Goal: Information Seeking & Learning: Check status

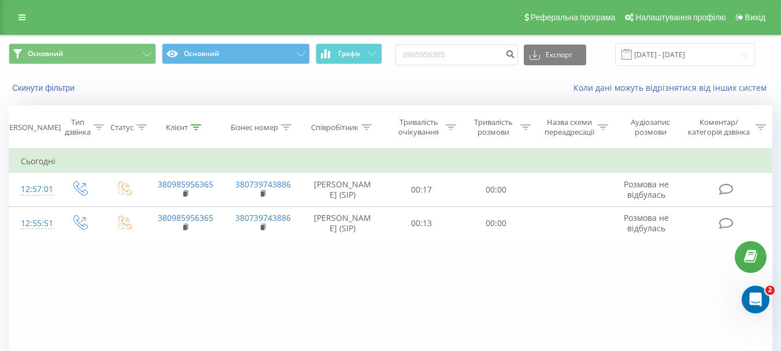
click at [429, 55] on input "0985956365" at bounding box center [456, 55] width 123 height 21
type input "0967328819"
click at [515, 54] on icon "submit" at bounding box center [510, 52] width 10 height 7
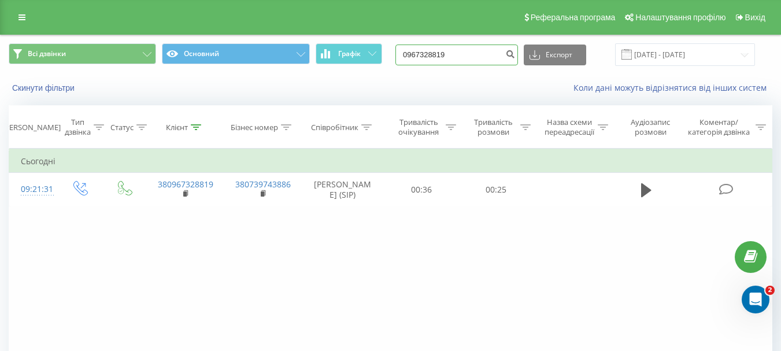
click at [463, 46] on input "0967328819" at bounding box center [456, 55] width 123 height 21
paste input "85956365"
type input "0985956365"
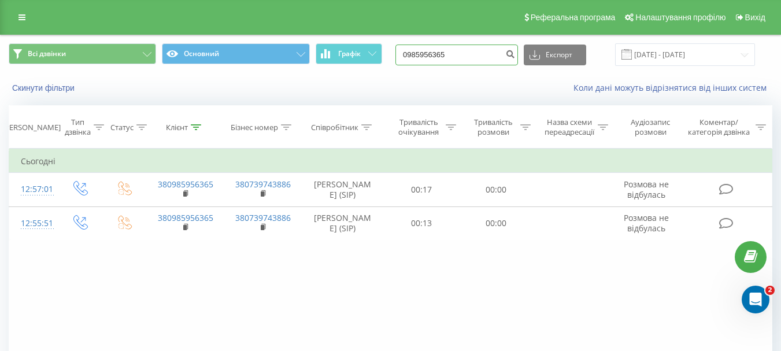
click at [475, 49] on input "0985956365" at bounding box center [456, 55] width 123 height 21
paste input "73799652"
type input "0973799652"
click at [515, 56] on icon "submit" at bounding box center [510, 52] width 10 height 7
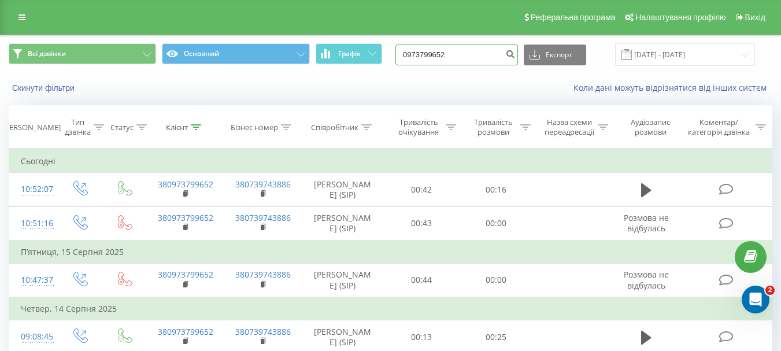
click at [450, 50] on input "0973799652" at bounding box center [456, 55] width 123 height 21
click at [450, 49] on input "0973799652" at bounding box center [456, 55] width 123 height 21
paste input "96562117"
type input "0996562117"
click at [515, 53] on icon "submit" at bounding box center [510, 52] width 10 height 7
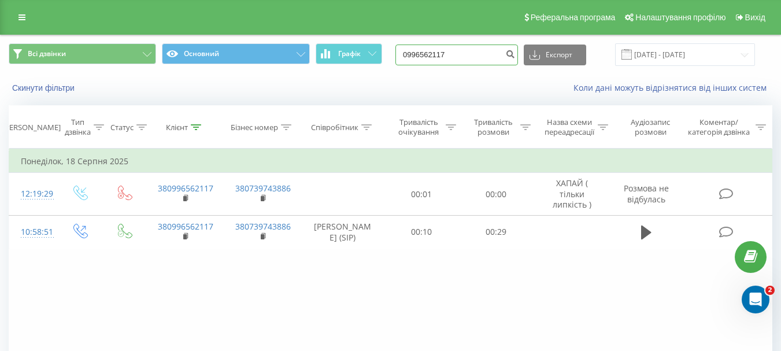
click at [461, 54] on input "0996562117" at bounding box center [456, 55] width 123 height 21
paste input "3)233-66-19"
click at [458, 52] on input "093)[PHONE_NUMBER]" at bounding box center [456, 55] width 123 height 21
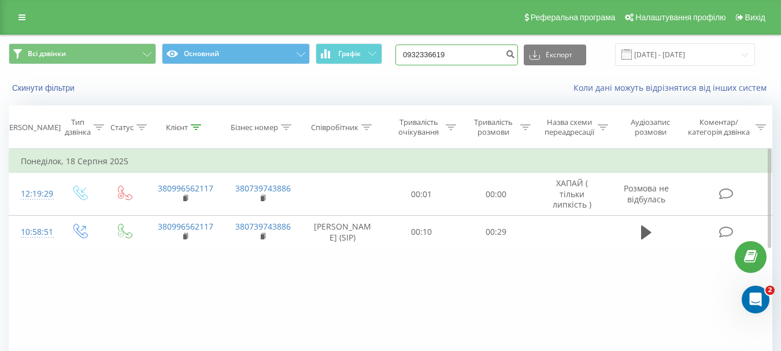
type input "0932336619"
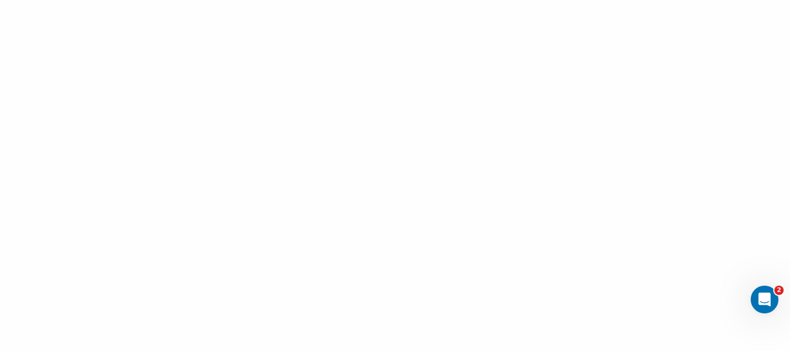
drag, startPoint x: 719, startPoint y: 135, endPoint x: 669, endPoint y: 132, distance: 50.4
click at [719, 135] on div at bounding box center [395, 175] width 790 height 351
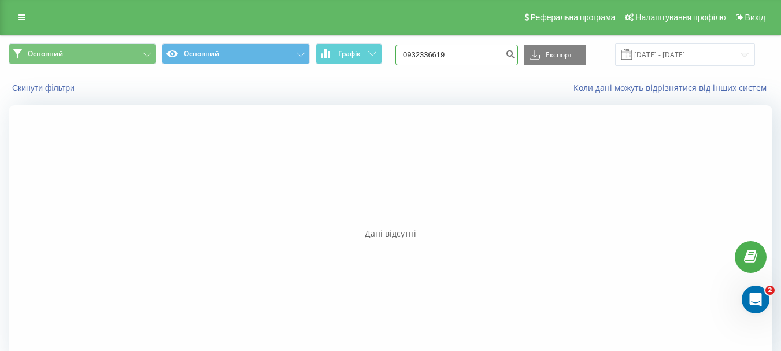
click at [446, 48] on input "0932336619" at bounding box center [456, 55] width 123 height 21
paste input ")233-66-"
click at [458, 52] on input "093)[PHONE_NUMBER]" at bounding box center [456, 55] width 123 height 21
click at [456, 53] on input "093)[PHONE_NUMBER]" at bounding box center [456, 55] width 123 height 21
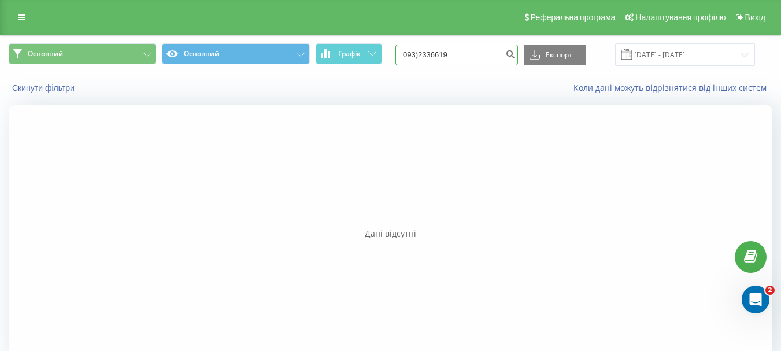
type input "0932336619"
click at [530, 54] on div "0932336619 Експорт .csv .xls .xlsx 21.05.2025 - 21.08.2025" at bounding box center [575, 54] width 360 height 23
click at [515, 54] on icon "submit" at bounding box center [510, 52] width 10 height 7
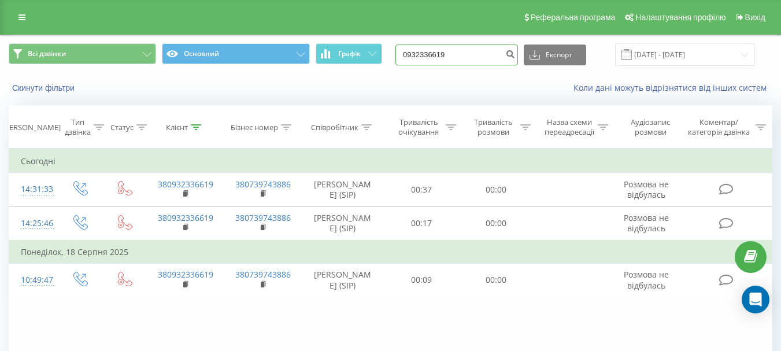
click at [445, 54] on input "0932336619" at bounding box center [456, 55] width 123 height 21
click at [446, 53] on input "0932336619" at bounding box center [456, 55] width 123 height 21
paste input ")233-66-"
click at [458, 54] on input "093)233-66-19" at bounding box center [456, 55] width 123 height 21
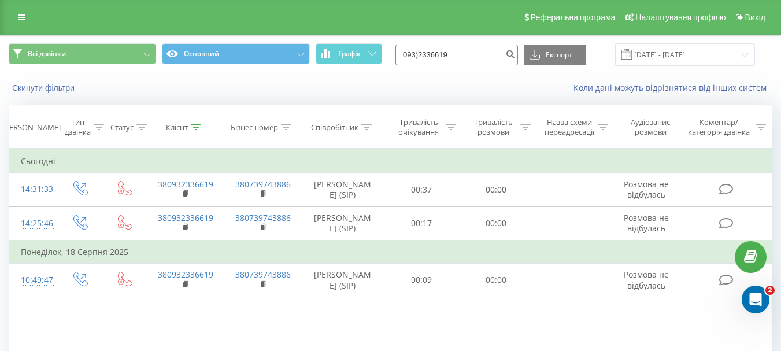
type input "0932336619"
click at [515, 53] on icon "submit" at bounding box center [510, 52] width 10 height 7
click at [452, 49] on input "0932336619" at bounding box center [456, 55] width 123 height 21
paste input "73) 063-03-00"
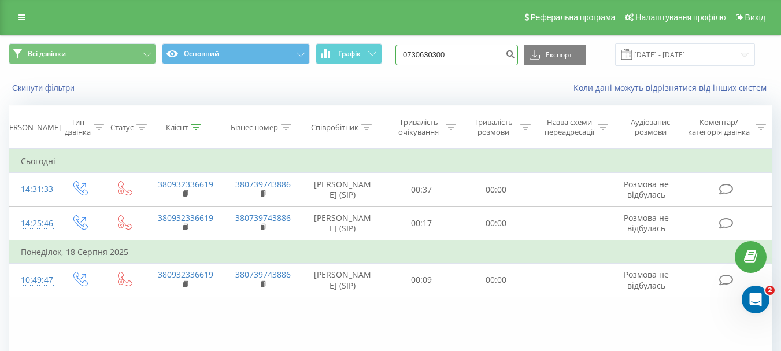
type input "0730630300"
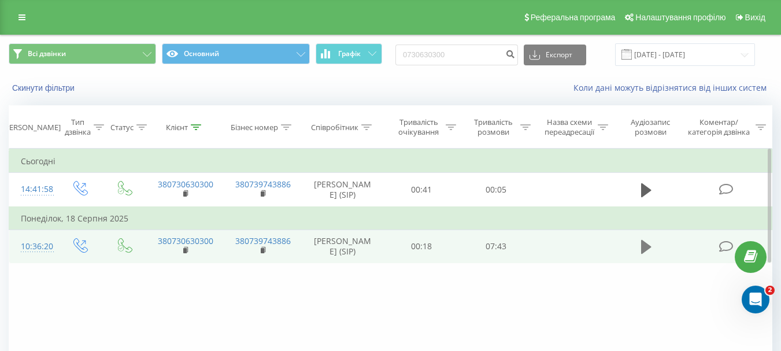
click at [648, 249] on icon at bounding box center [646, 247] width 10 height 14
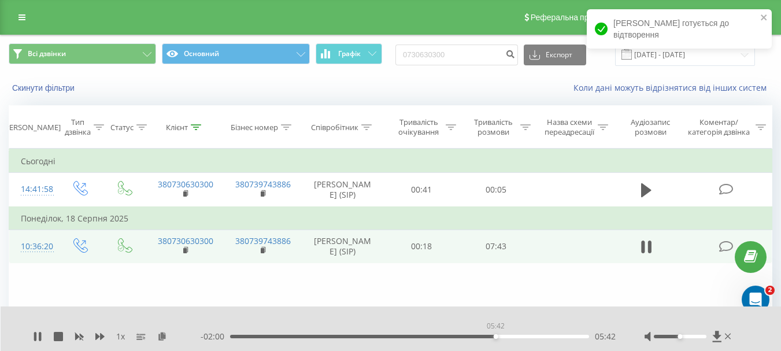
click at [495, 336] on div "05:42" at bounding box center [409, 336] width 359 height 3
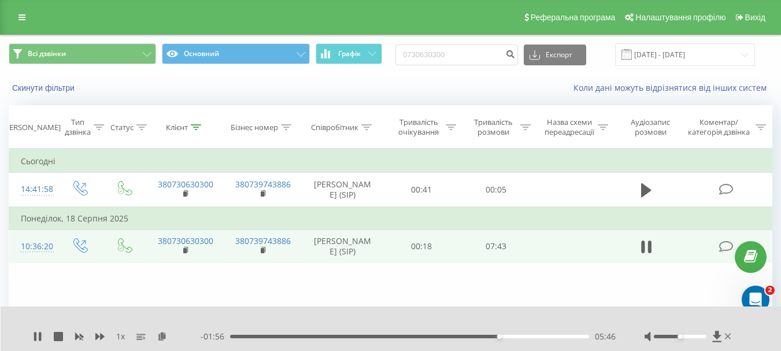
click at [564, 338] on div "05:46" at bounding box center [409, 336] width 359 height 3
click at [38, 333] on icon at bounding box center [37, 336] width 9 height 9
click at [448, 53] on input "0730630300" at bounding box center [456, 55] width 123 height 21
paste input "67) [PHONE_NUMBER]"
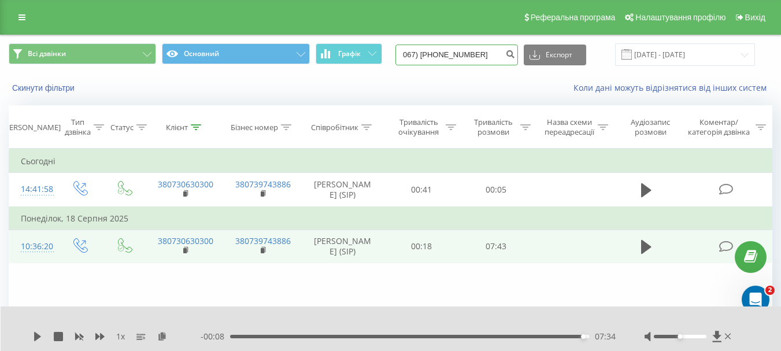
click at [459, 51] on input "067) [PHONE_NUMBER]" at bounding box center [456, 55] width 123 height 21
type input "0671376319"
click at [515, 55] on icon "submit" at bounding box center [510, 52] width 10 height 7
